Goal: Task Accomplishment & Management: Complete application form

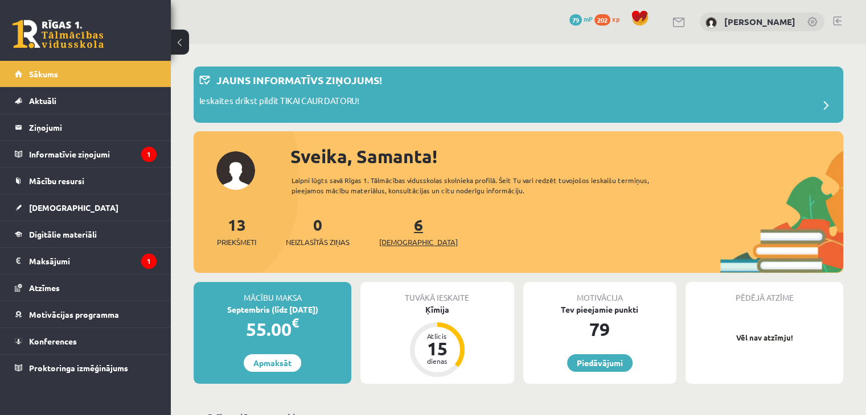
click at [391, 238] on span "[DEMOGRAPHIC_DATA]" at bounding box center [418, 242] width 79 height 11
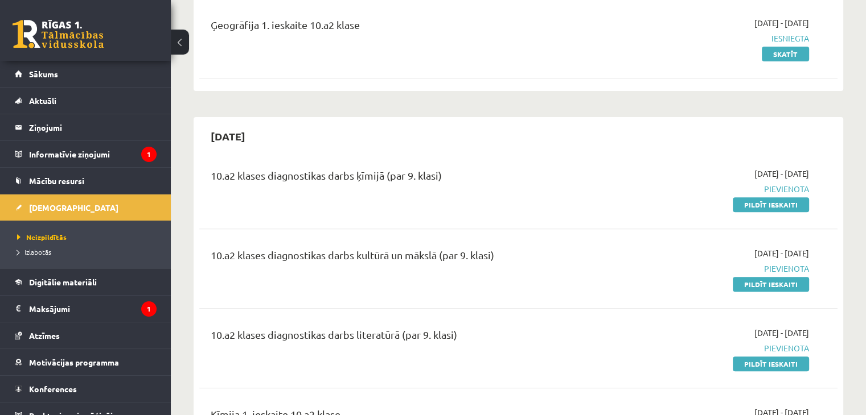
scroll to position [412, 0]
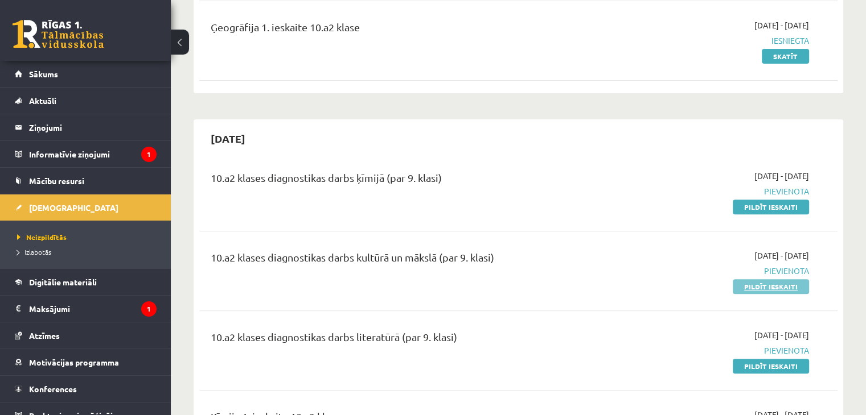
click at [791, 279] on link "Pildīt ieskaiti" at bounding box center [770, 286] width 76 height 15
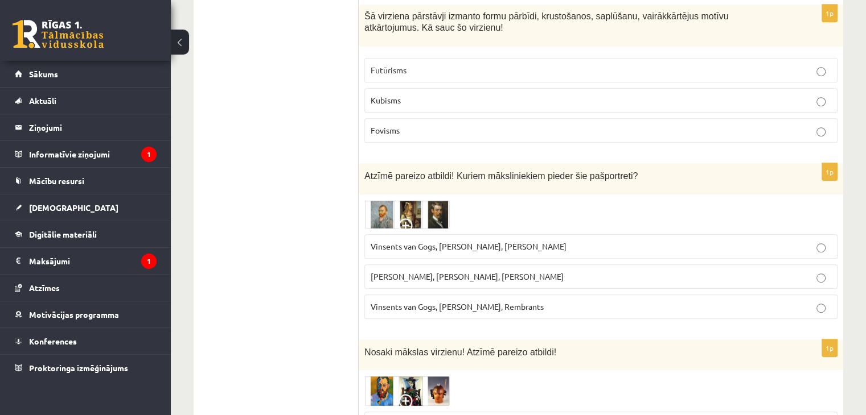
scroll to position [566, 0]
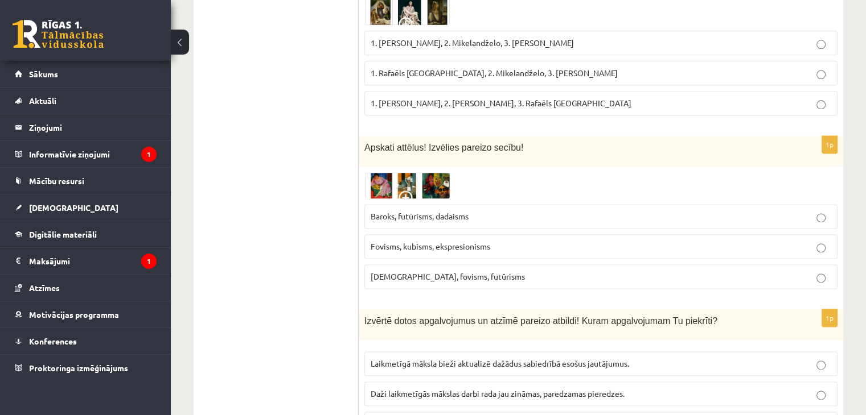
click at [785, 355] on label "Laikmetīgā māksla bieži aktualizē dažādus sabiedrībā esošus jautājumus." at bounding box center [600, 364] width 473 height 24
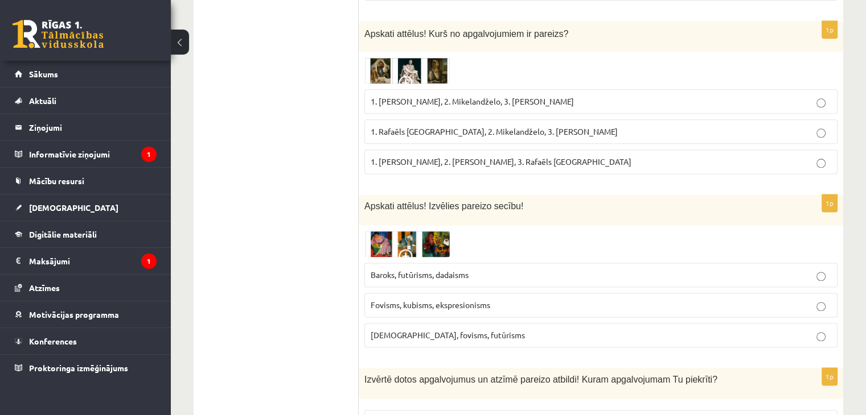
scroll to position [1468, 0]
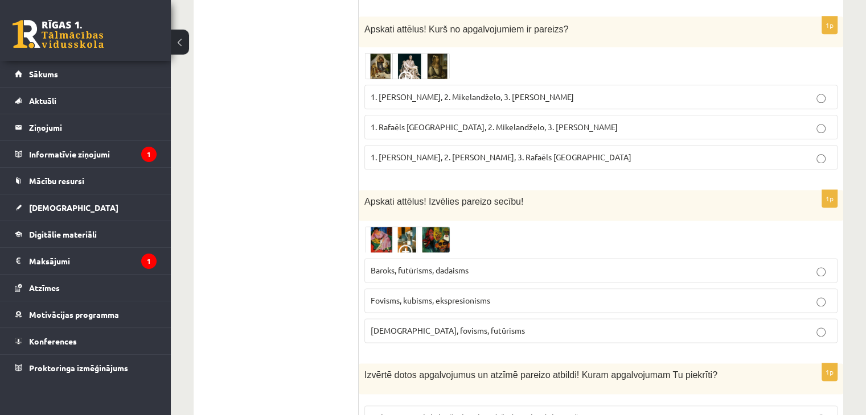
click at [806, 325] on p "Kubisms, fovisms, futūrisms" at bounding box center [600, 331] width 460 height 12
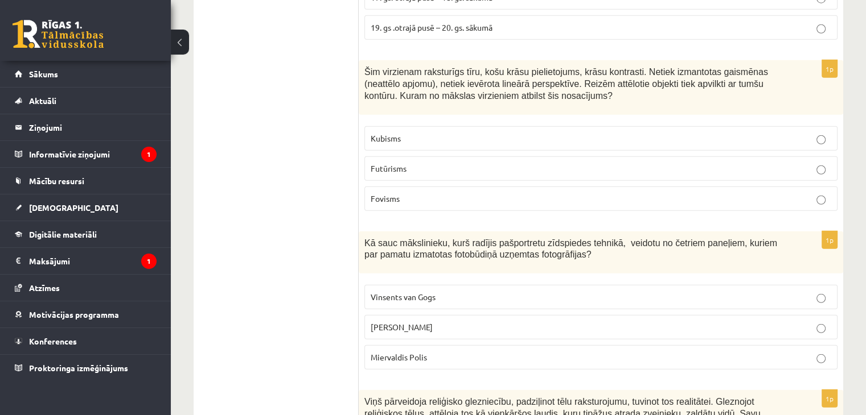
scroll to position [3100, 0]
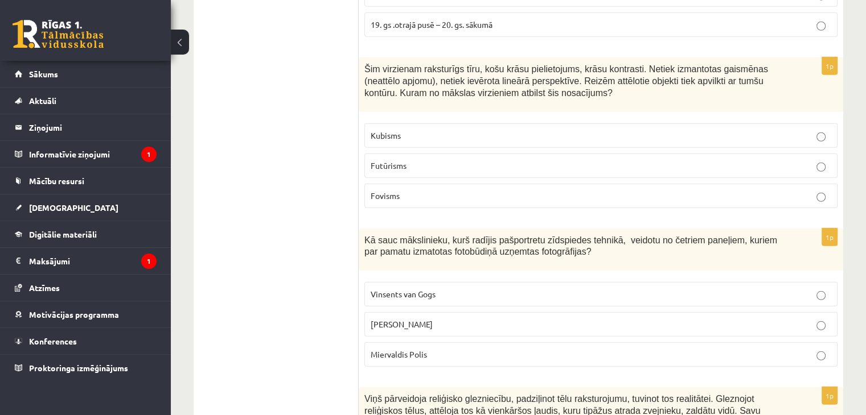
click at [814, 312] on label "Endijs Vorhols" at bounding box center [600, 324] width 473 height 24
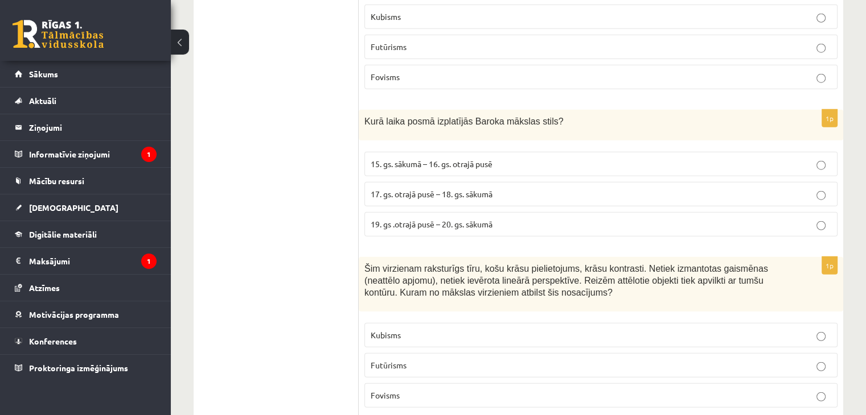
click at [613, 264] on span "Šim virzienam raksturīgs tīru, košu krāsu pielietojums, krāsu kontrasti. Netiek…" at bounding box center [565, 280] width 403 height 33
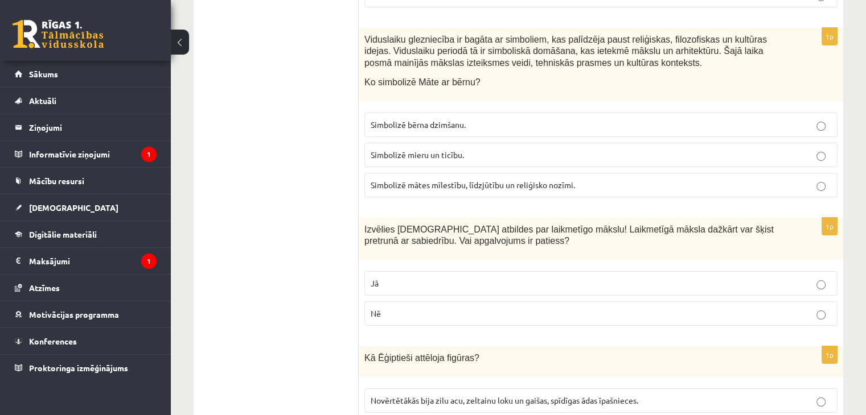
scroll to position [4308, 0]
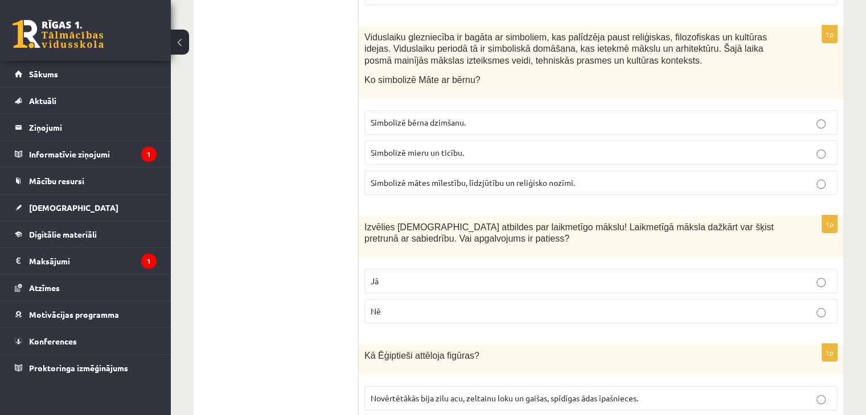
click at [835, 269] on label "Jā" at bounding box center [600, 281] width 473 height 24
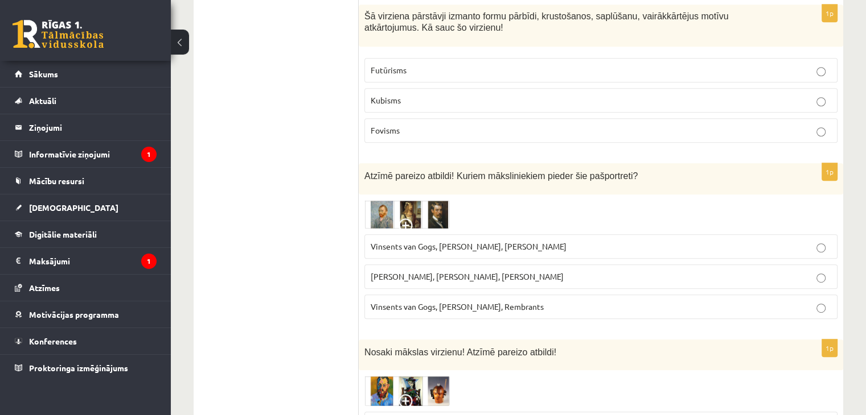
scroll to position [0, 0]
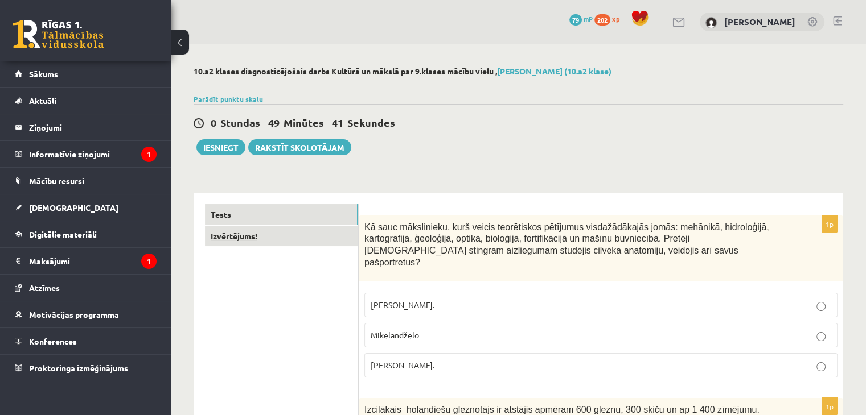
click at [280, 246] on link "Izvērtējums!" at bounding box center [281, 236] width 153 height 21
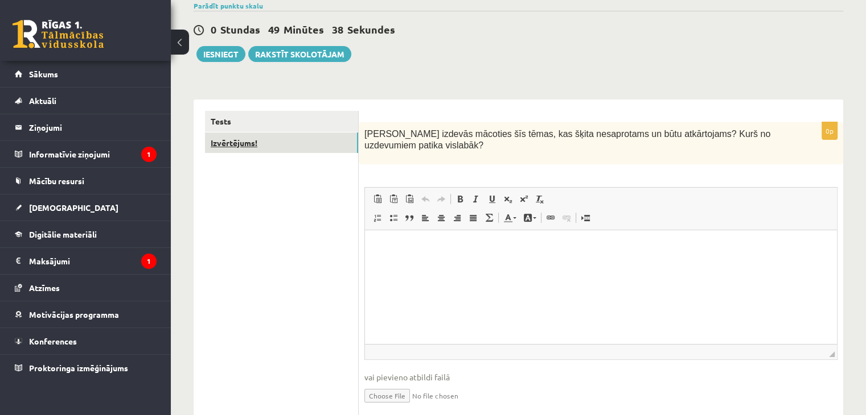
scroll to position [95, 0]
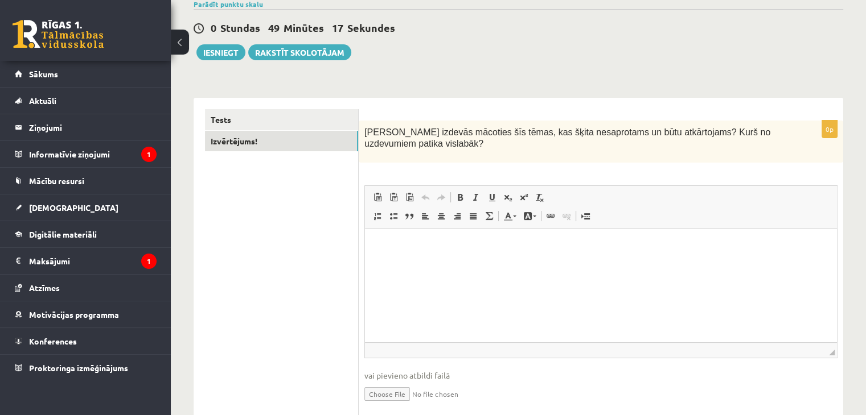
click at [747, 263] on html at bounding box center [601, 246] width 472 height 35
click at [738, 263] on html "** *******" at bounding box center [601, 246] width 472 height 35
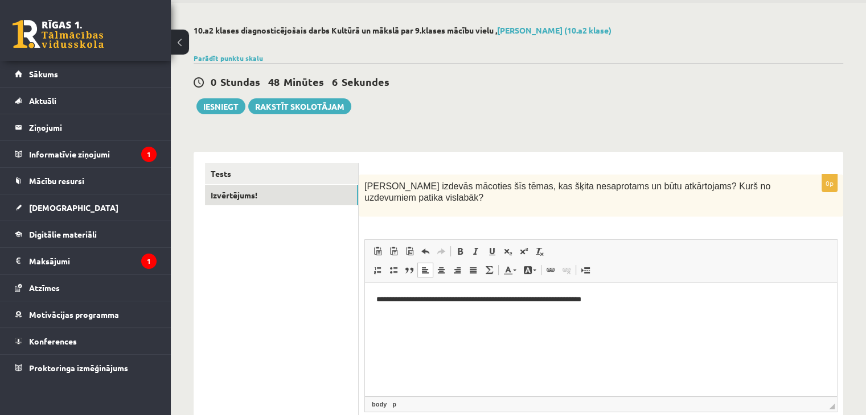
scroll to position [39, 0]
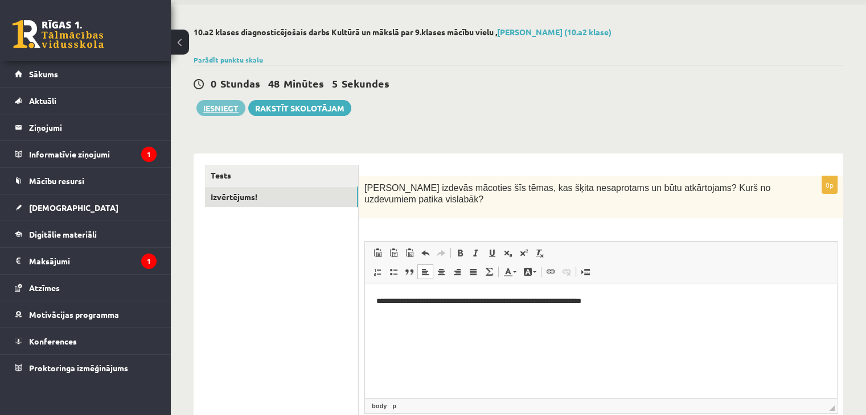
click at [213, 110] on button "Iesniegt" at bounding box center [220, 108] width 49 height 16
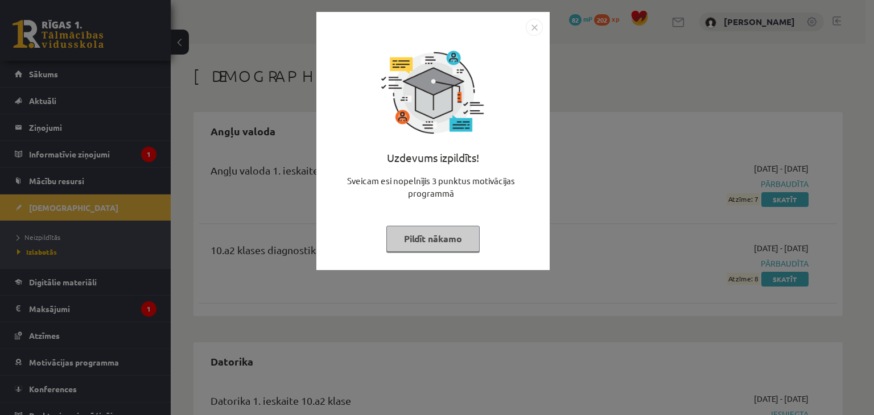
click at [537, 24] on img "Close" at bounding box center [534, 27] width 17 height 17
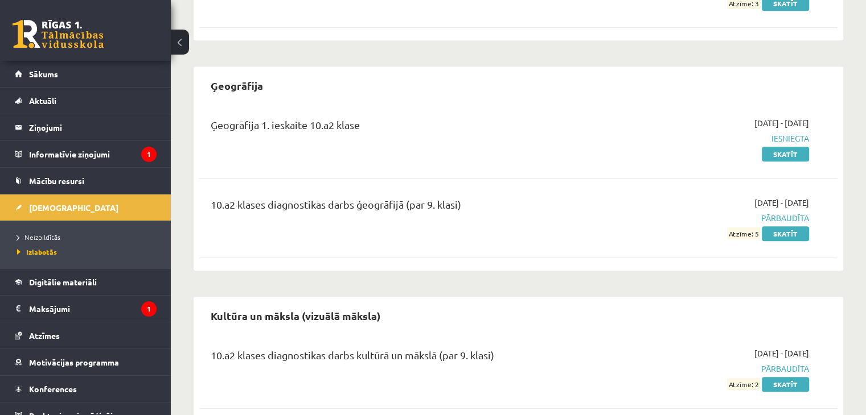
scroll to position [711, 0]
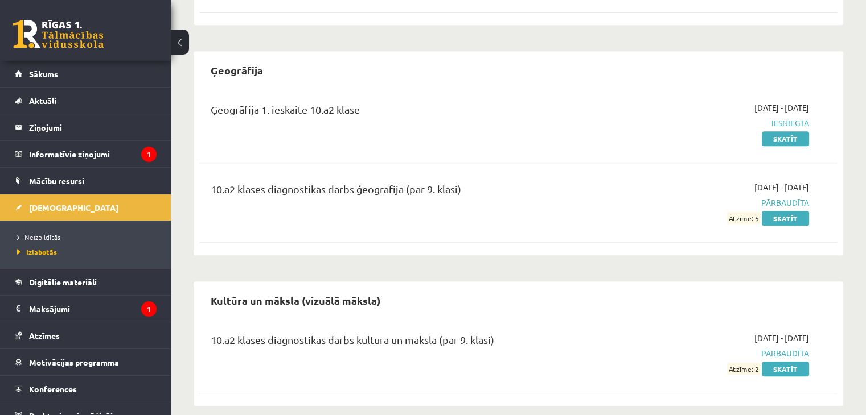
click at [822, 199] on div "10.a2 klases diagnostikas darbs ģeogrāfijā (par 9. klasi) 2025-09-01 - 2025-09-…" at bounding box center [518, 203] width 615 height 43
click at [94, 81] on link "Sākums" at bounding box center [86, 74] width 142 height 26
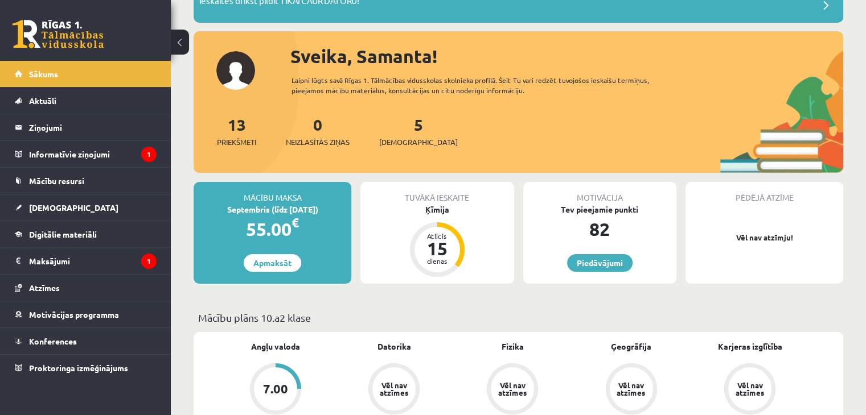
scroll to position [97, 0]
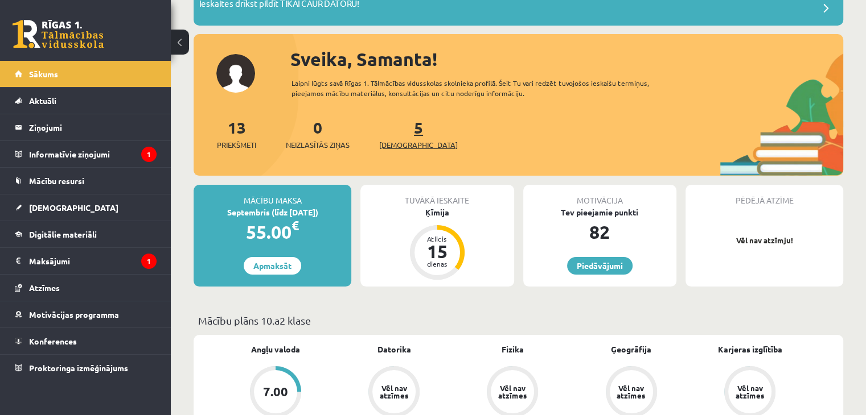
click at [398, 148] on span "[DEMOGRAPHIC_DATA]" at bounding box center [418, 144] width 79 height 11
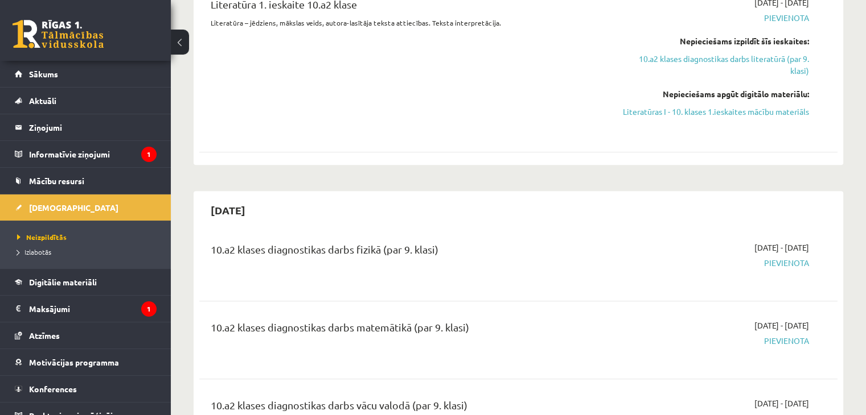
scroll to position [1043, 0]
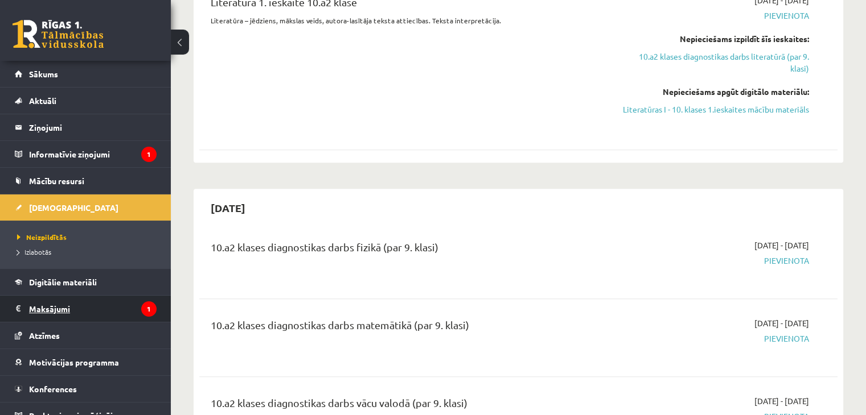
click at [118, 311] on legend "Maksājumi 1" at bounding box center [92, 309] width 127 height 26
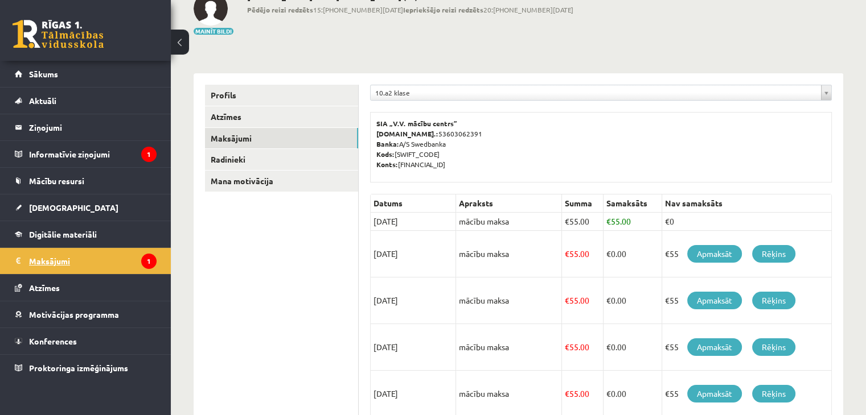
scroll to position [73, 0]
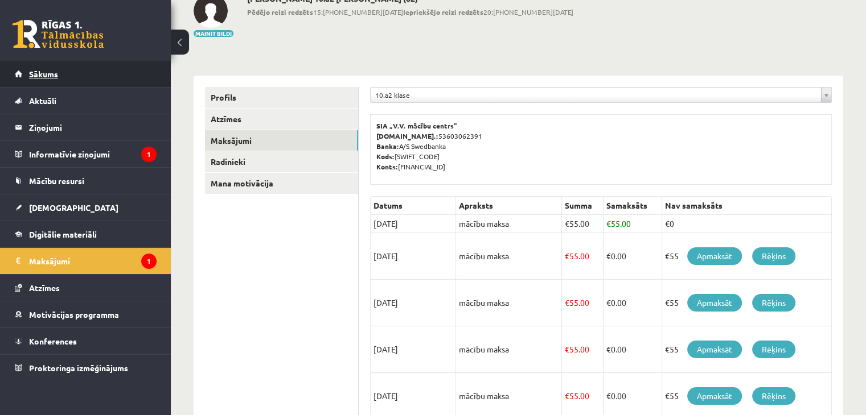
click at [88, 83] on link "Sākums" at bounding box center [86, 74] width 142 height 26
